Goal: Check status: Check status

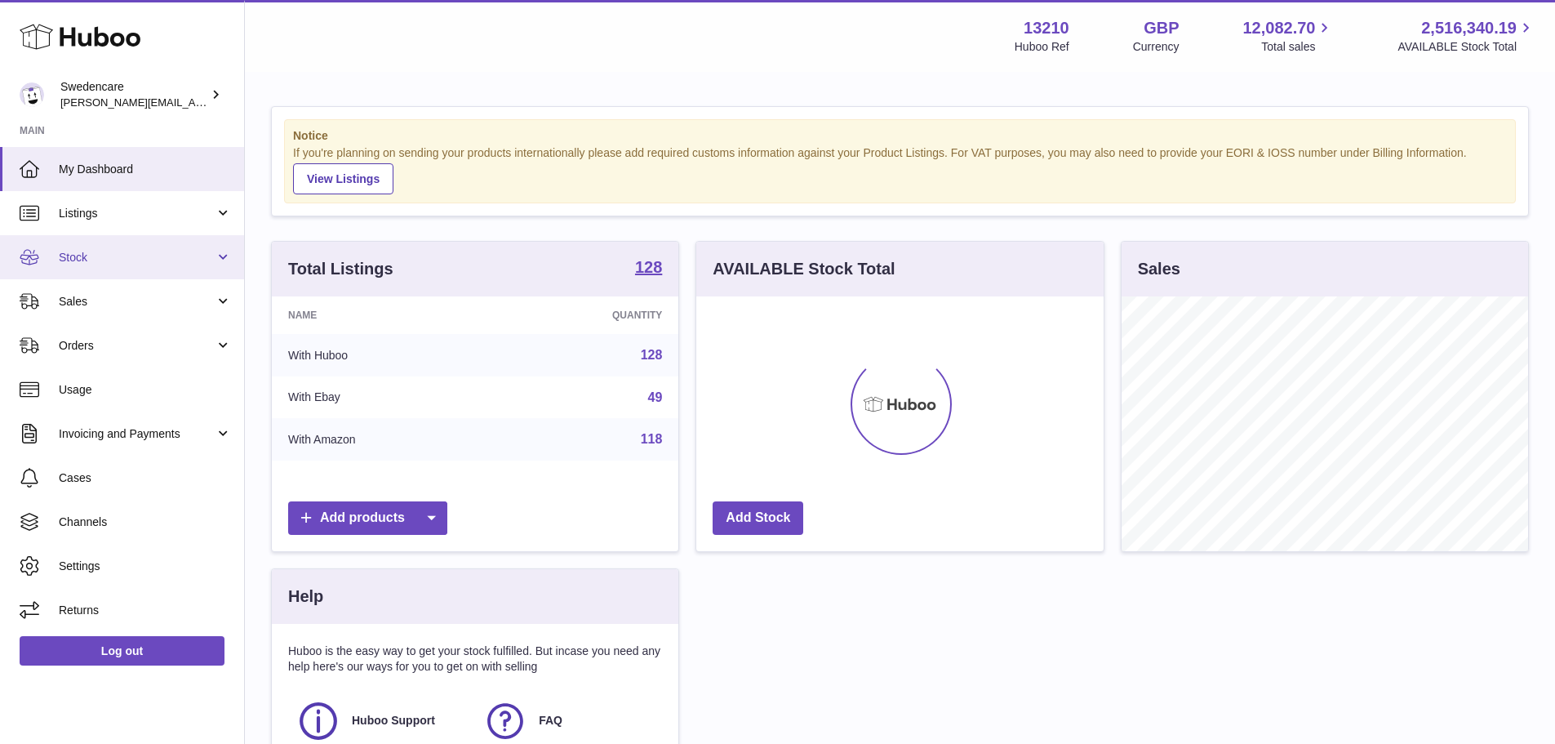
scroll to position [255, 407]
click at [91, 267] on link "Stock" at bounding box center [122, 257] width 244 height 44
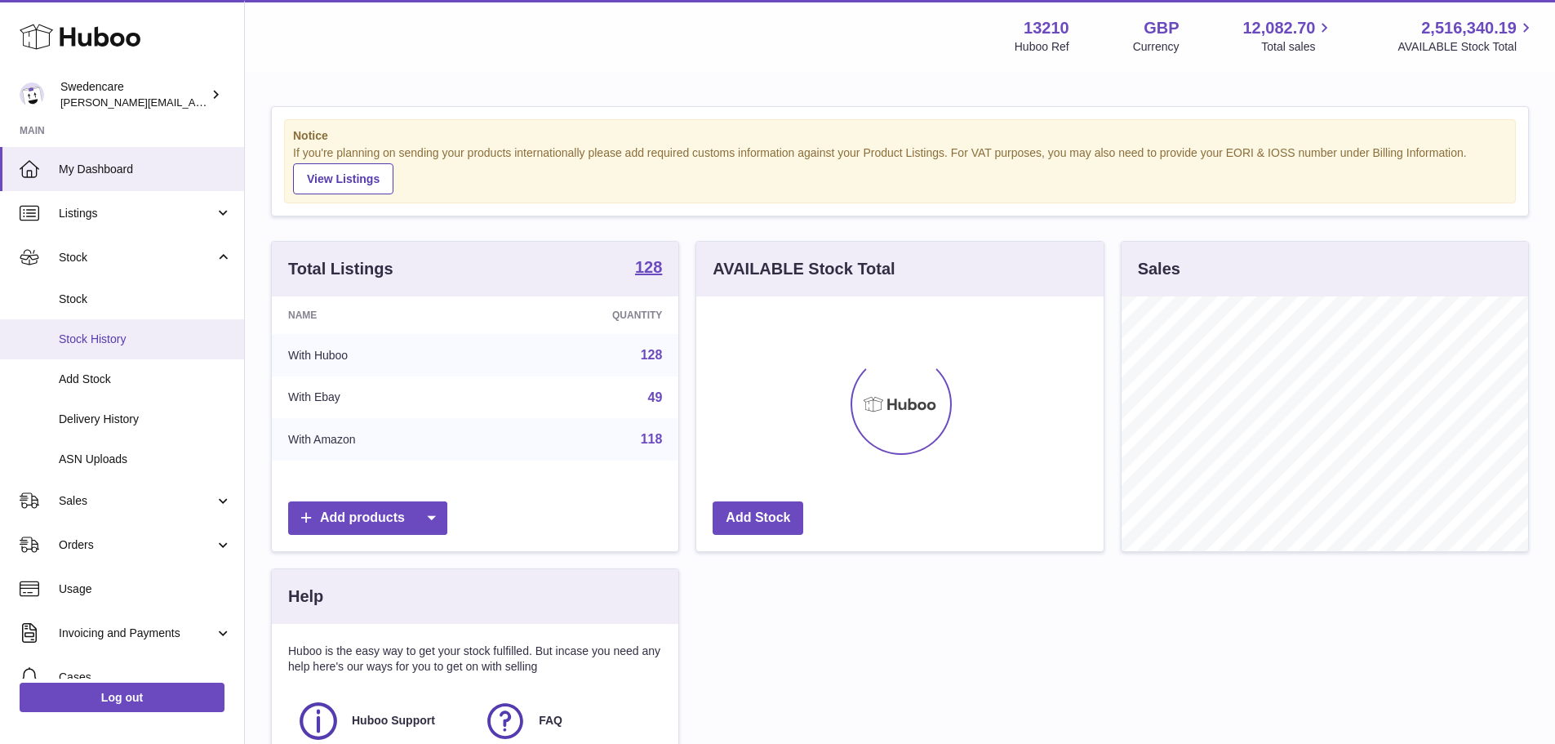
click at [109, 344] on span "Stock History" at bounding box center [145, 339] width 173 height 16
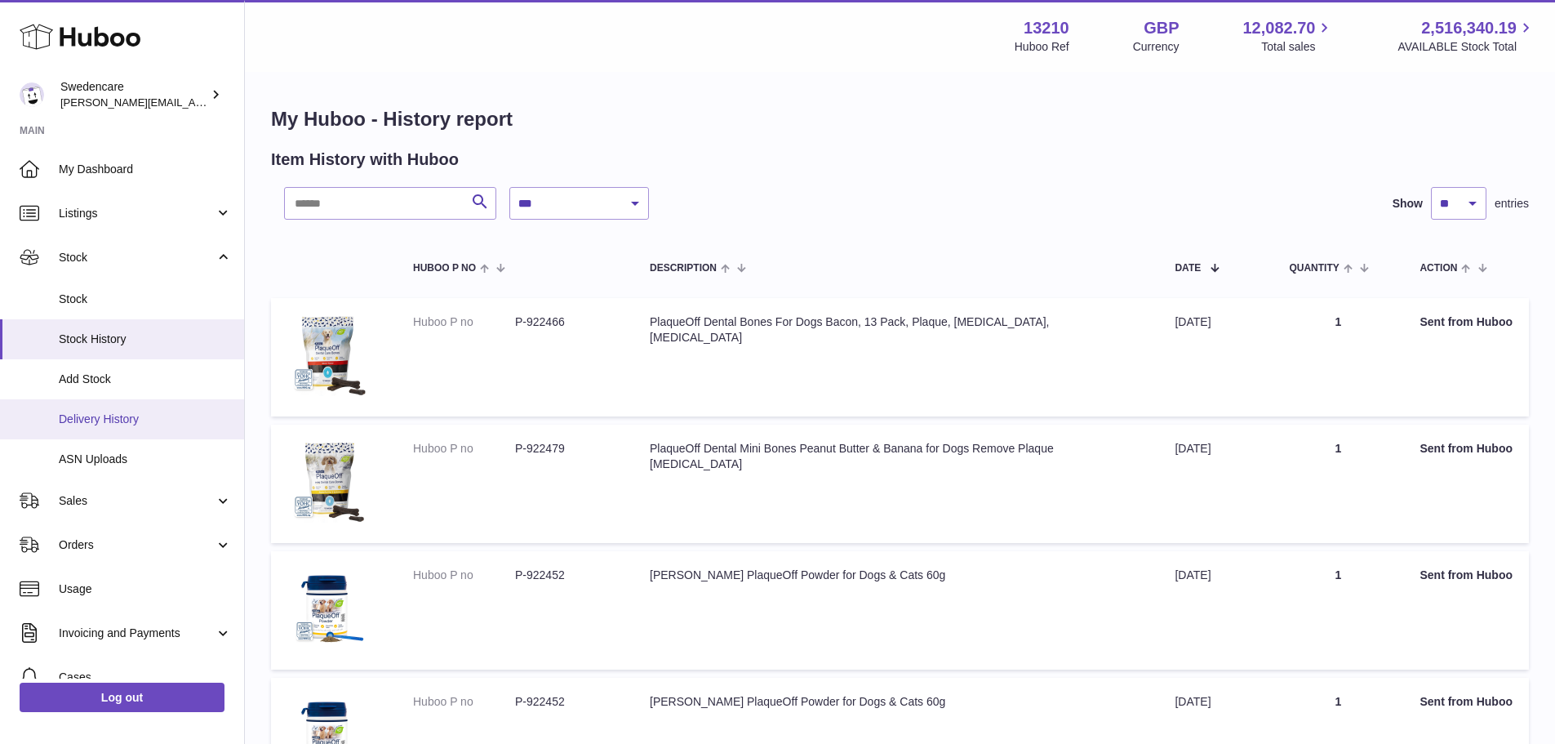
click at [122, 420] on span "Delivery History" at bounding box center [145, 419] width 173 height 16
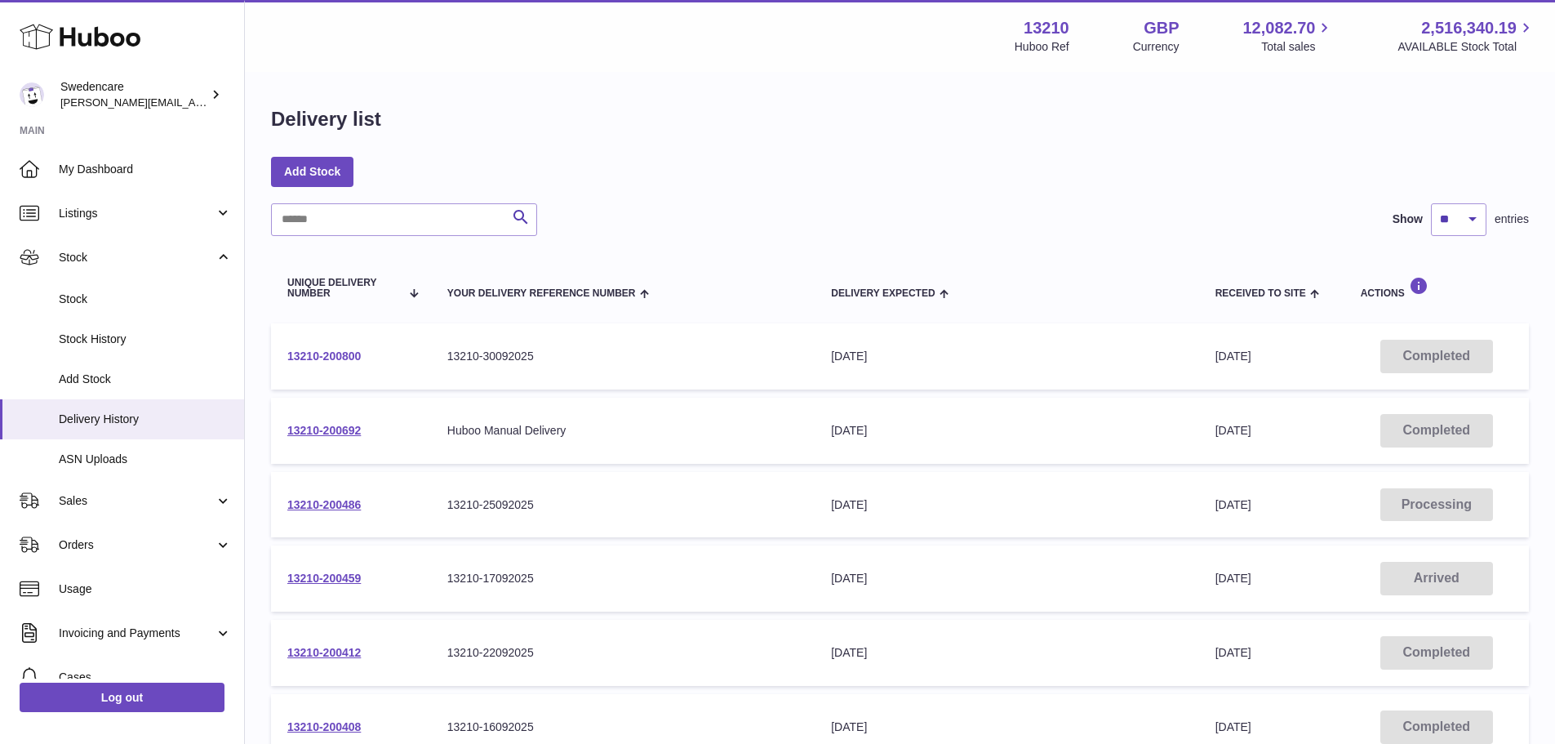
click at [317, 349] on link "13210-200800" at bounding box center [323, 355] width 73 height 13
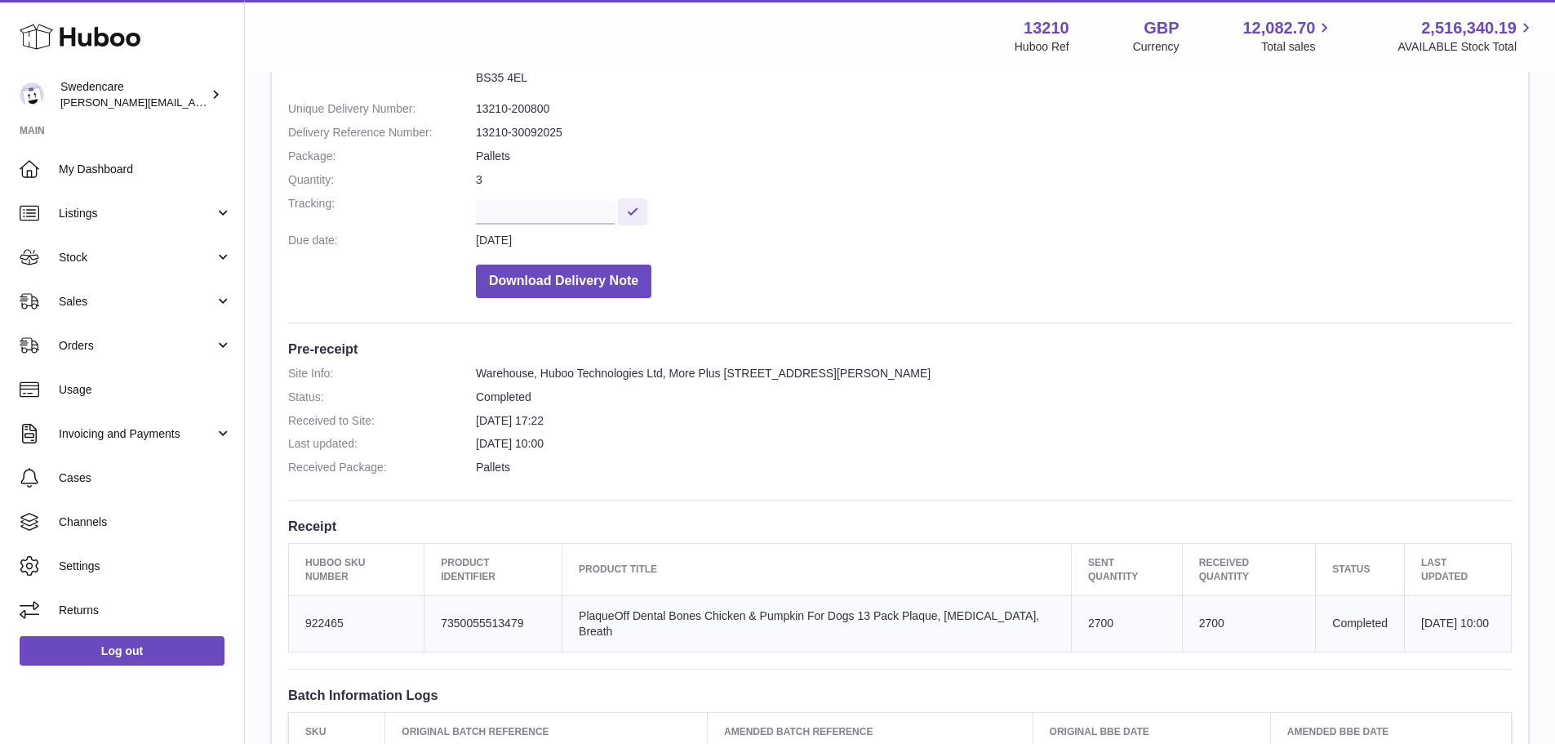
scroll to position [456, 0]
